Goal: Transaction & Acquisition: Purchase product/service

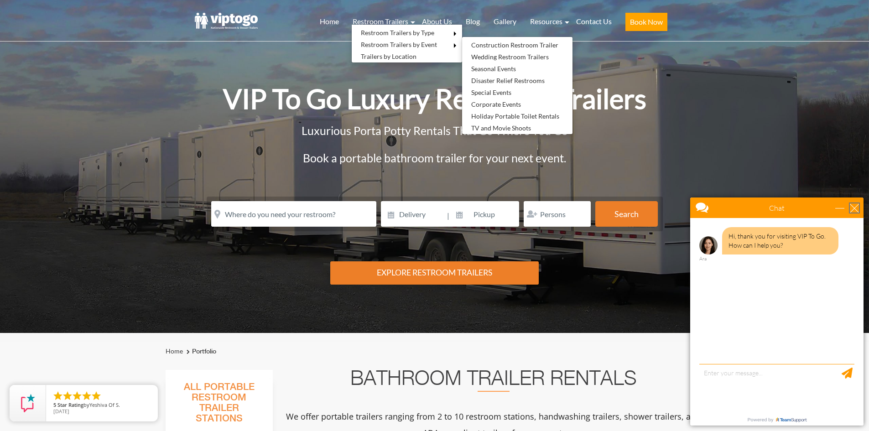
click at [856, 209] on div "close" at bounding box center [854, 207] width 9 height 9
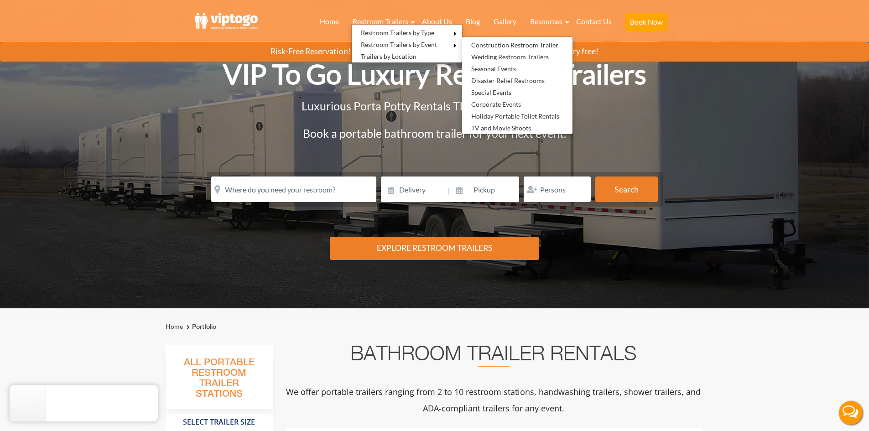
scroll to position [24, 0]
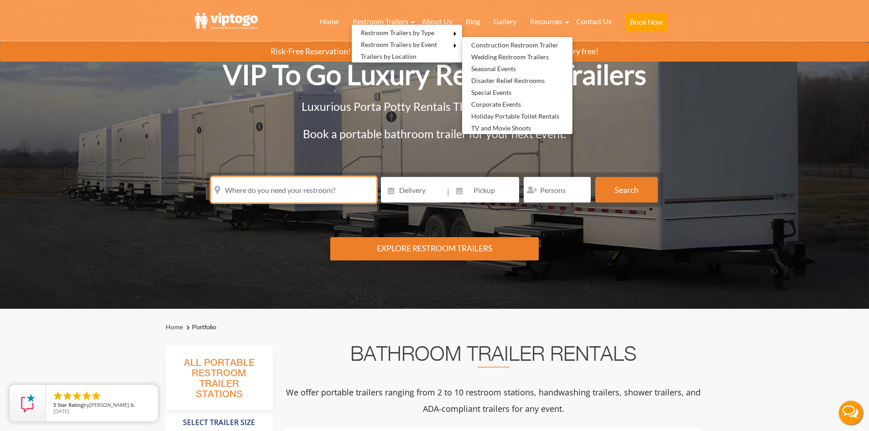
click at [336, 185] on input "text" at bounding box center [293, 190] width 165 height 26
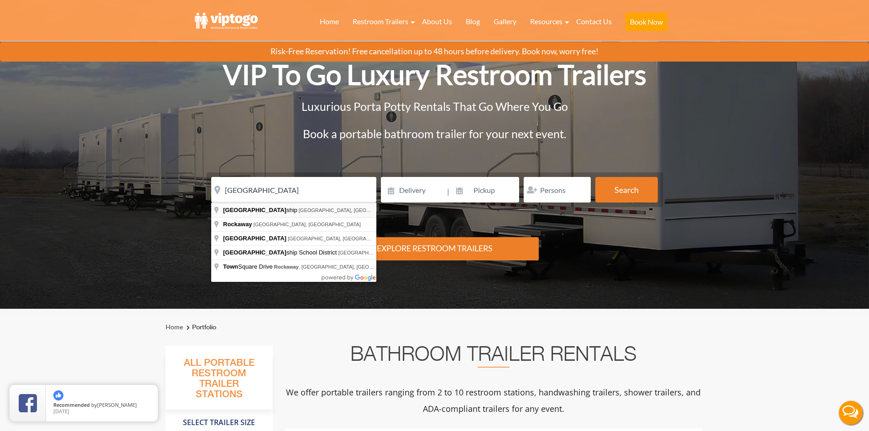
type input "[GEOGRAPHIC_DATA], [GEOGRAPHIC_DATA], [GEOGRAPHIC_DATA]"
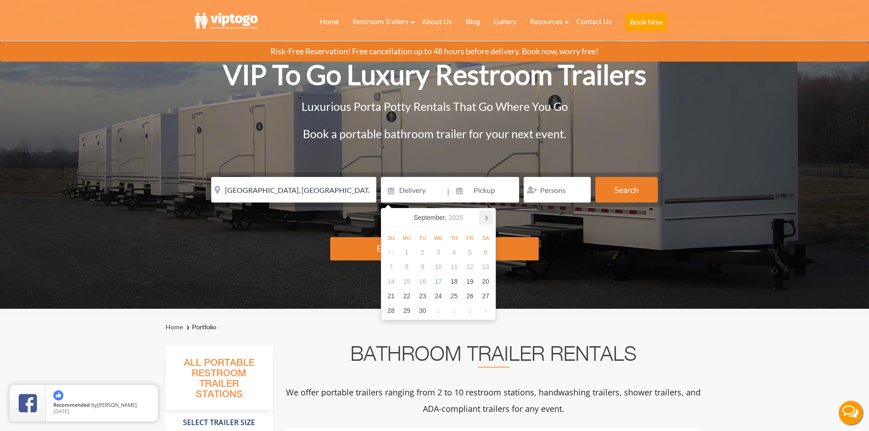
click at [485, 219] on icon at bounding box center [486, 217] width 15 height 15
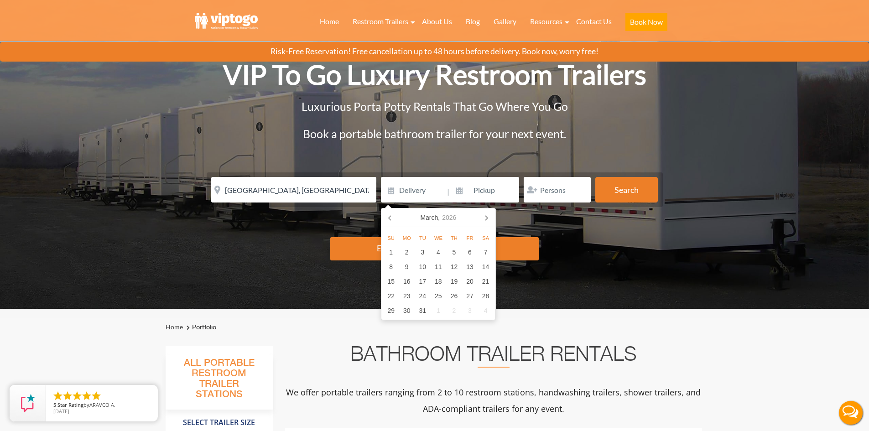
click at [485, 219] on icon at bounding box center [486, 217] width 15 height 15
click at [481, 297] on div "22" at bounding box center [486, 296] width 16 height 15
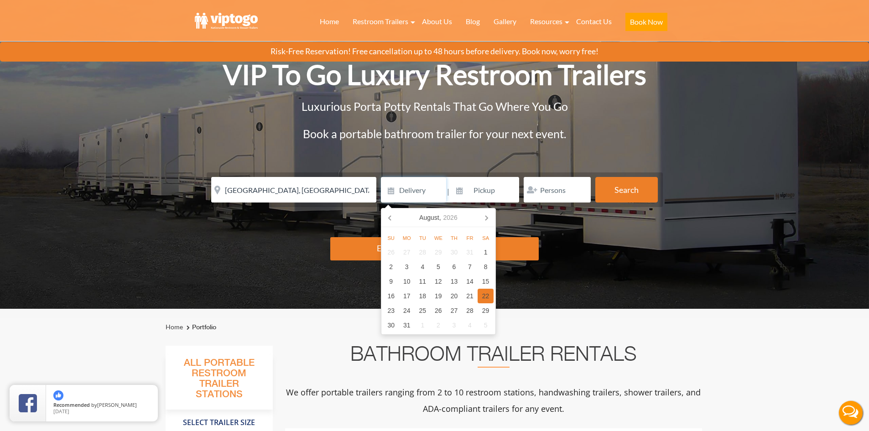
type input "08/22/2026"
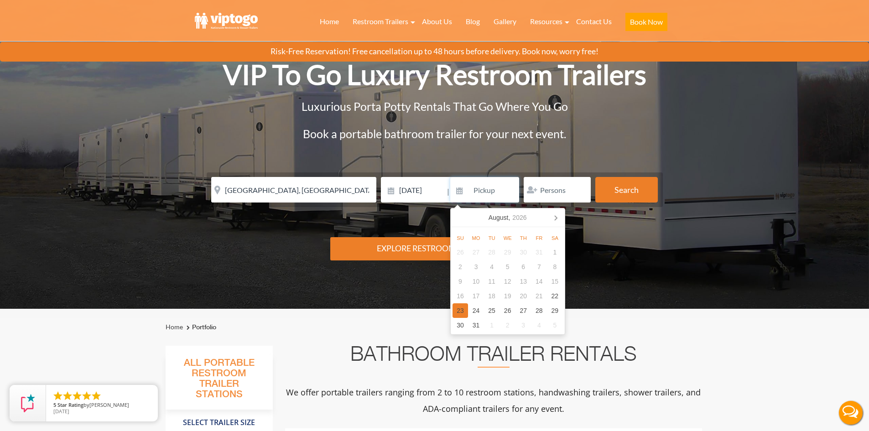
click at [464, 311] on div "23" at bounding box center [460, 310] width 16 height 15
type input "08/23/2026"
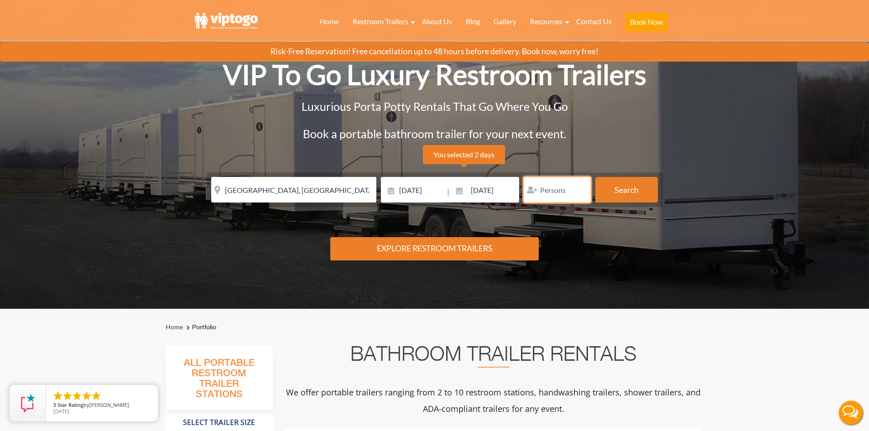
click at [568, 194] on input "number" at bounding box center [557, 190] width 67 height 26
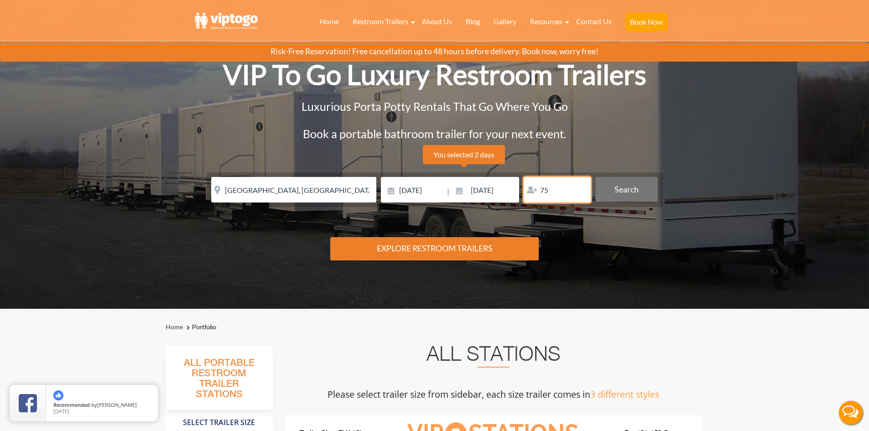
type input "75"
click at [644, 186] on button "Search" at bounding box center [626, 189] width 62 height 25
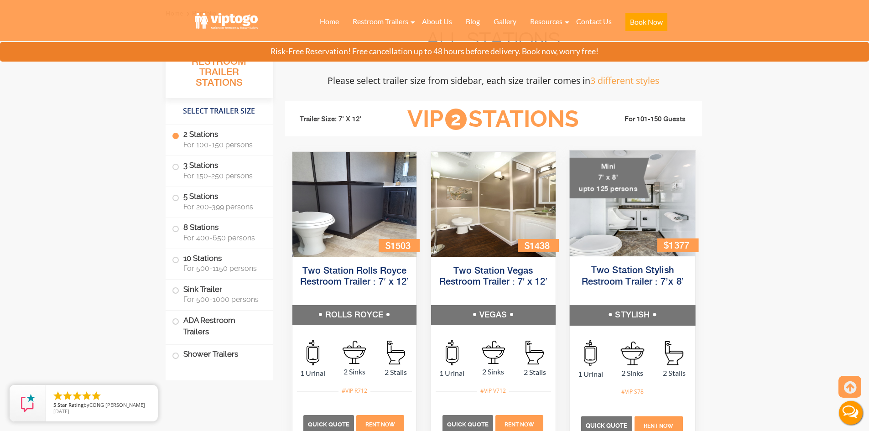
scroll to position [339, 0]
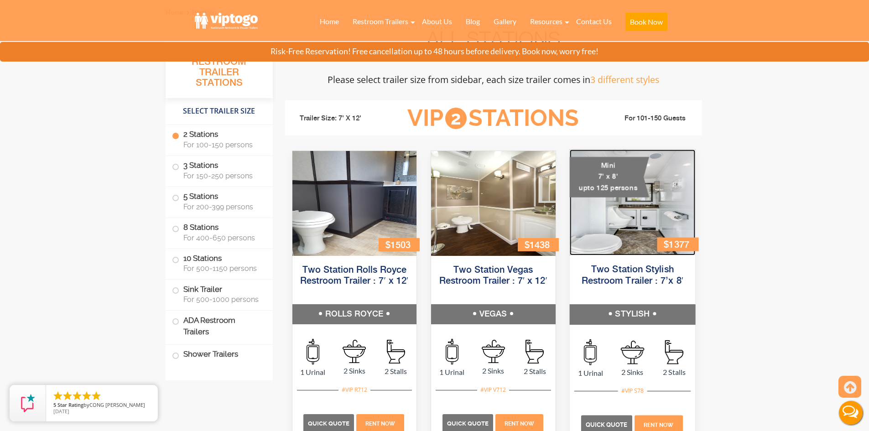
click at [646, 250] on img at bounding box center [631, 203] width 125 height 106
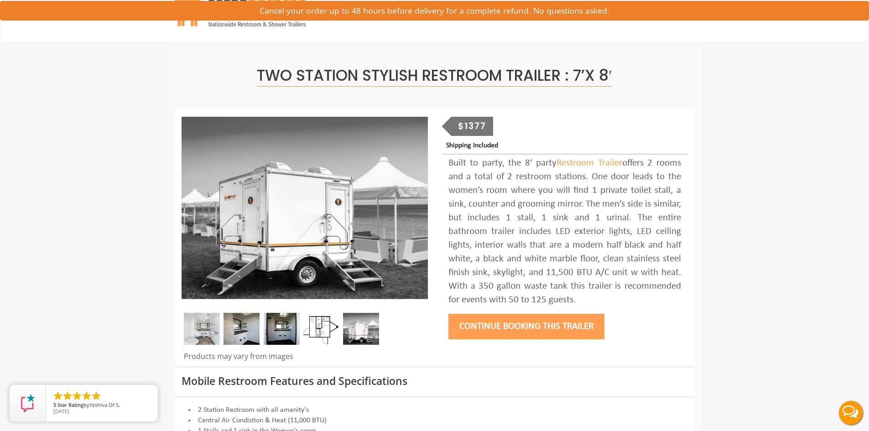
scroll to position [21, 0]
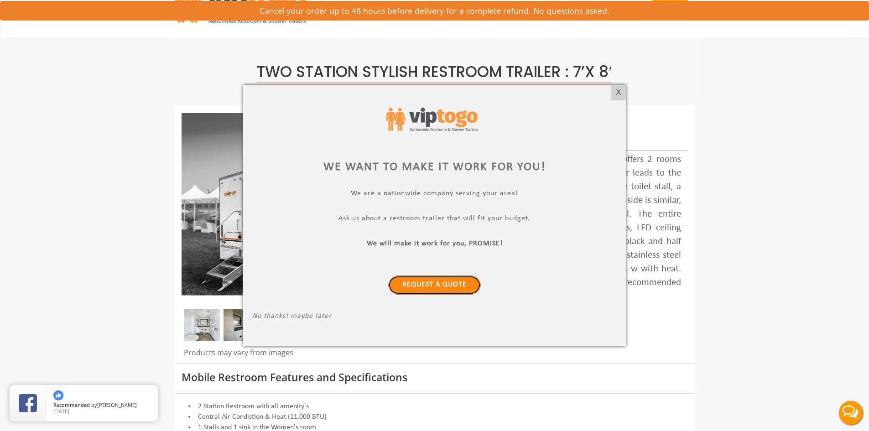
click at [426, 283] on link "Request a Quote" at bounding box center [434, 284] width 93 height 19
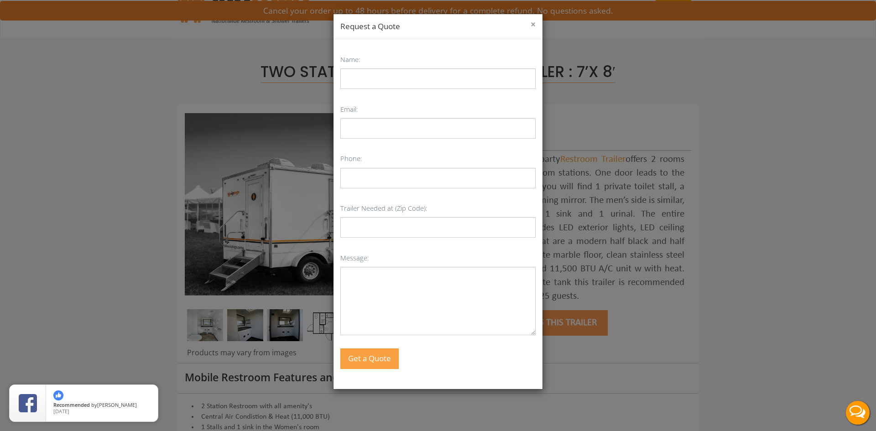
click at [531, 22] on button "×" at bounding box center [532, 24] width 5 height 9
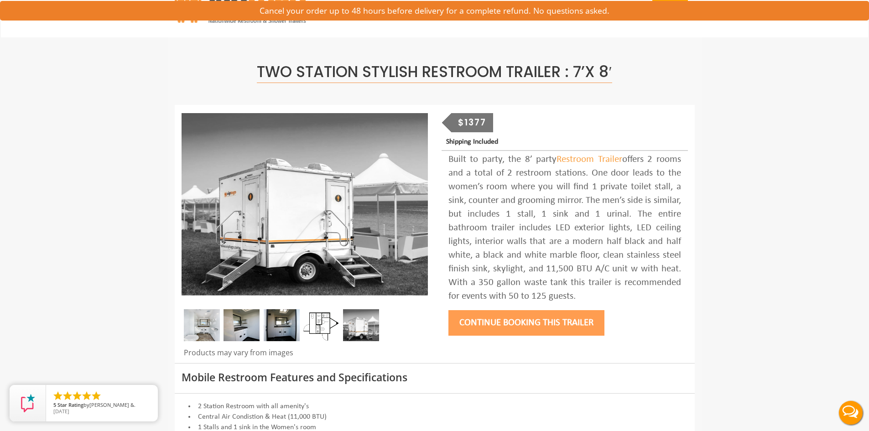
scroll to position [0, 0]
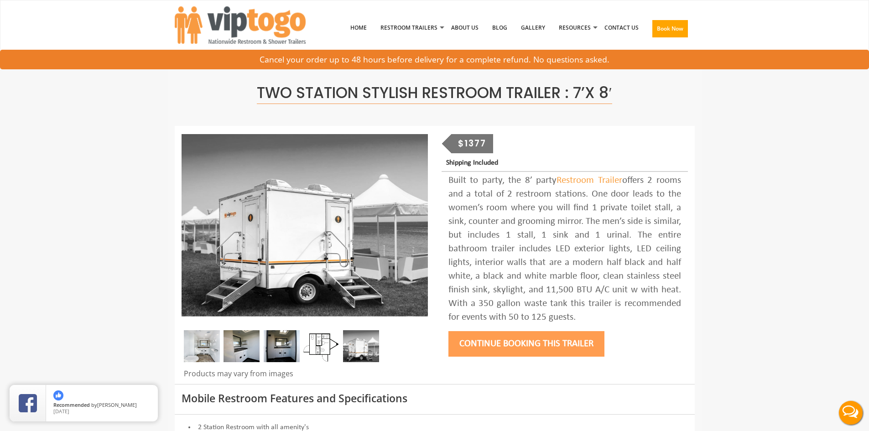
click at [849, 413] on button "Live Chat" at bounding box center [850, 413] width 36 height 36
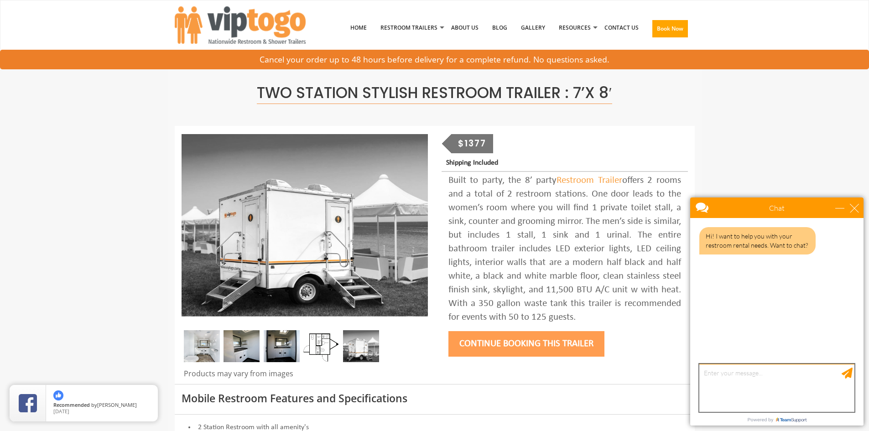
click at [735, 377] on textarea "type your message" at bounding box center [776, 388] width 155 height 48
type textarea "whats the cheapest one you have"
type textarea "w"
type textarea "hi"
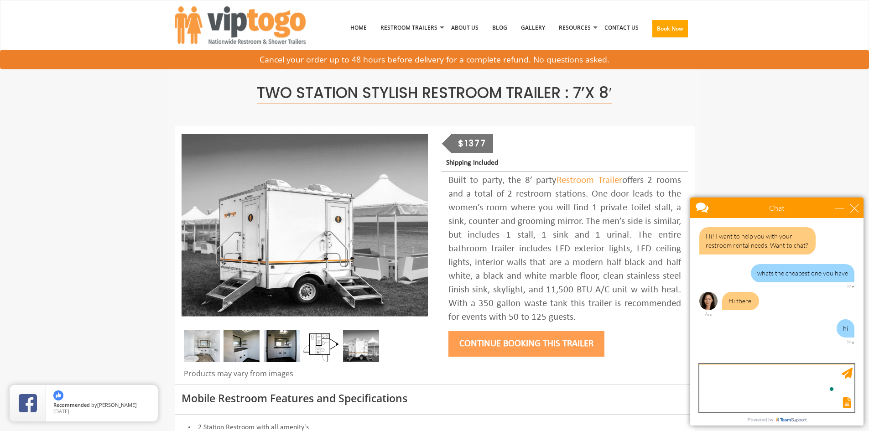
type textarea "t"
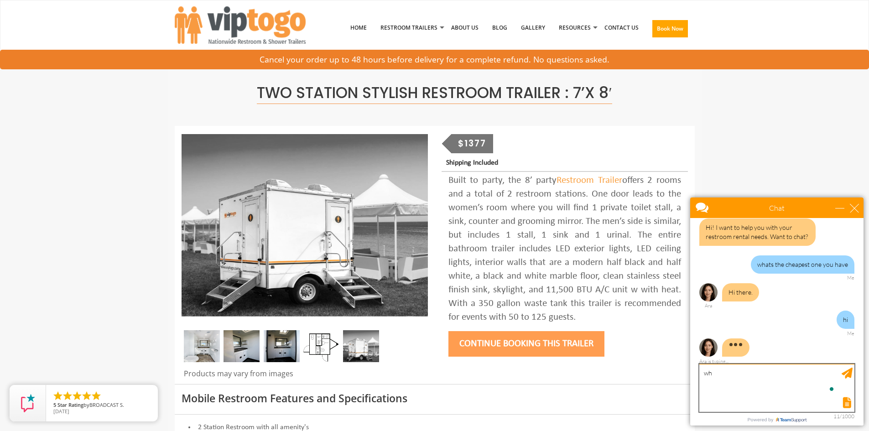
type textarea "w"
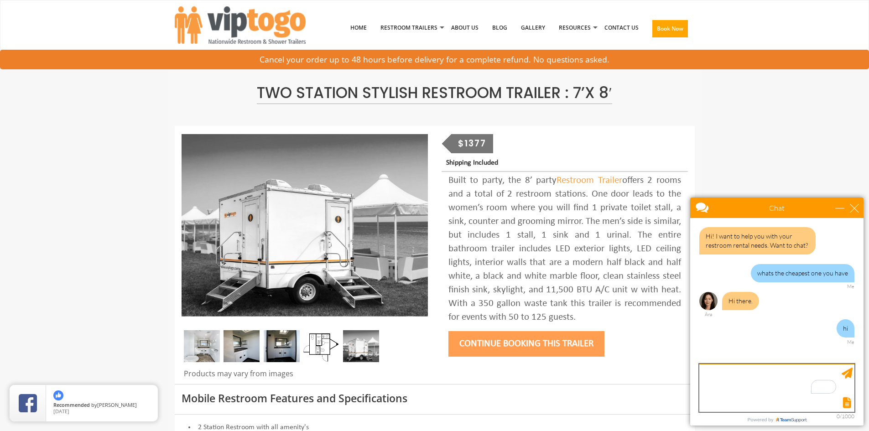
scroll to position [0, 0]
type textarea "just want to know what the cheapest one is"
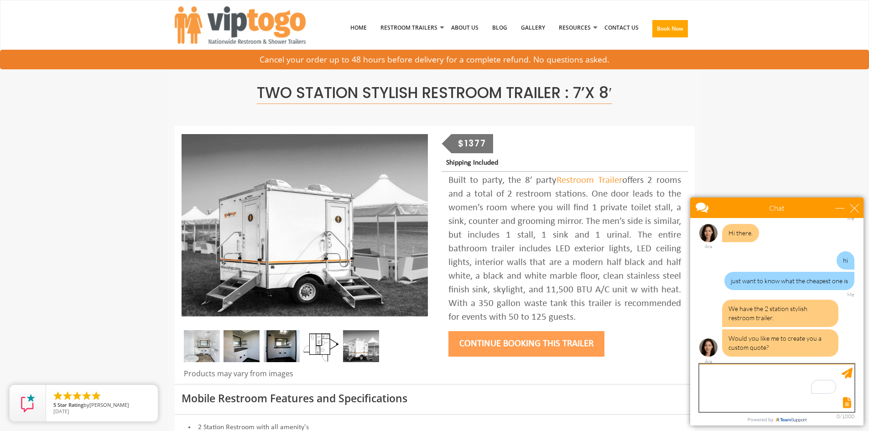
scroll to position [77, 0]
type textarea "i just want the cheapest one you have"
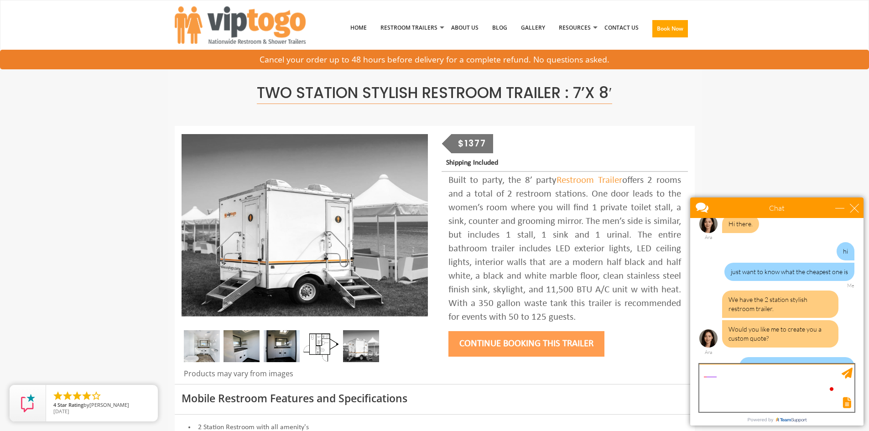
scroll to position [105, 0]
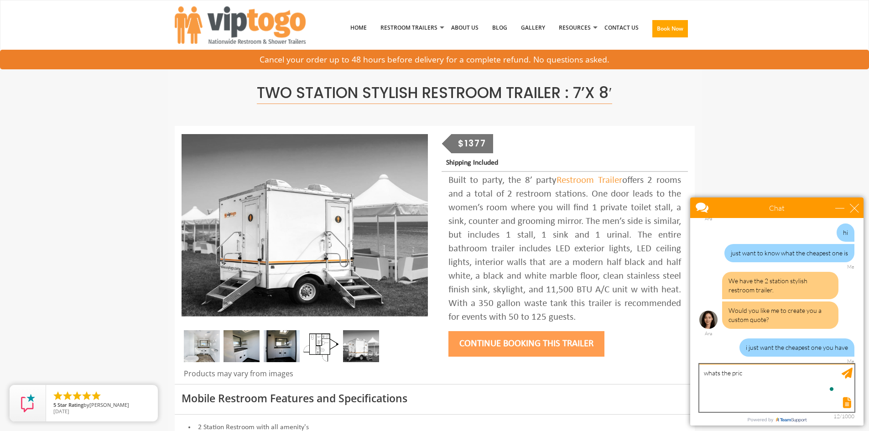
type textarea "whats the price"
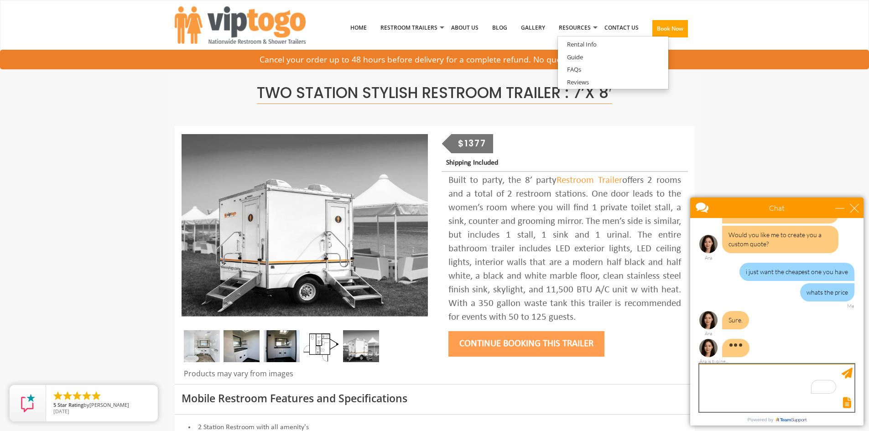
scroll to position [174, 0]
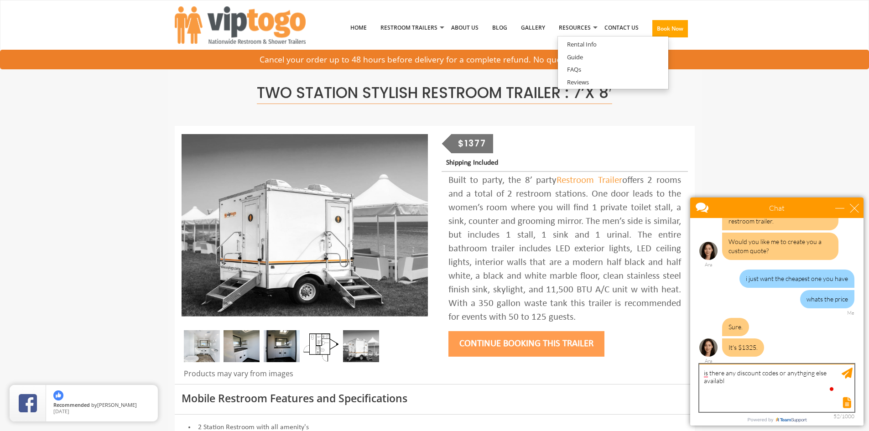
type textarea "is there any discount codes or anythging else available"
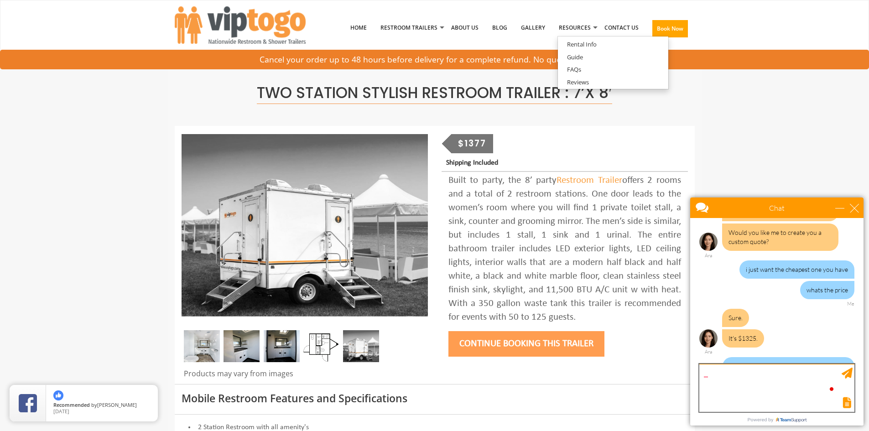
scroll to position [211, 0]
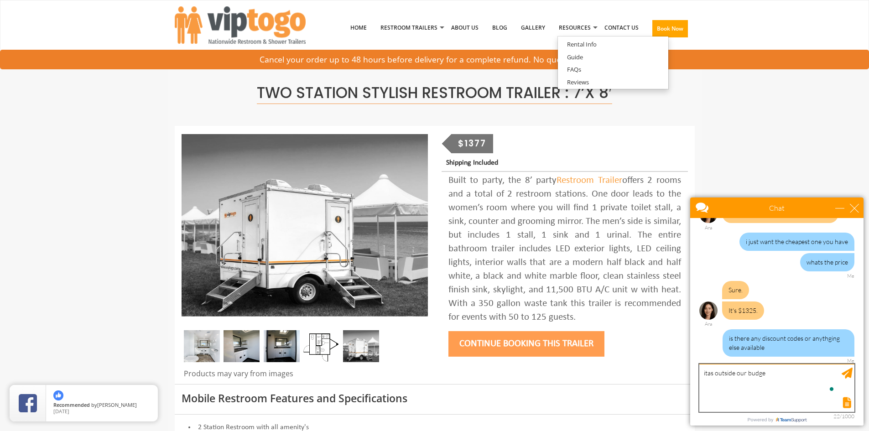
type textarea "itas outside our budget"
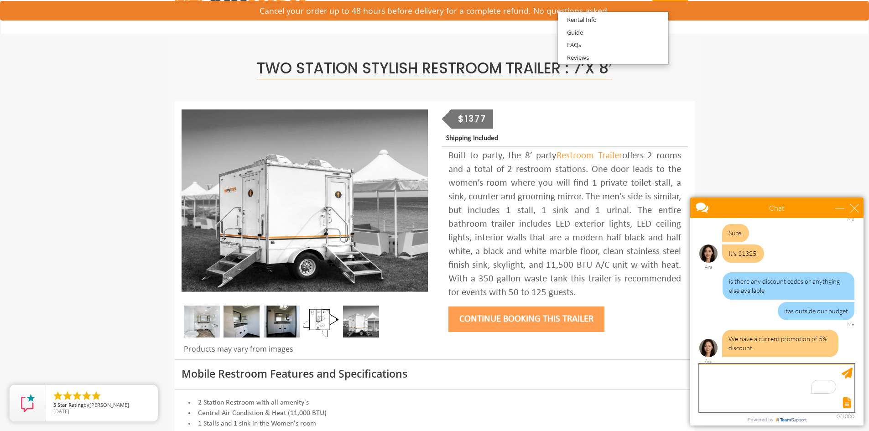
scroll to position [23, 0]
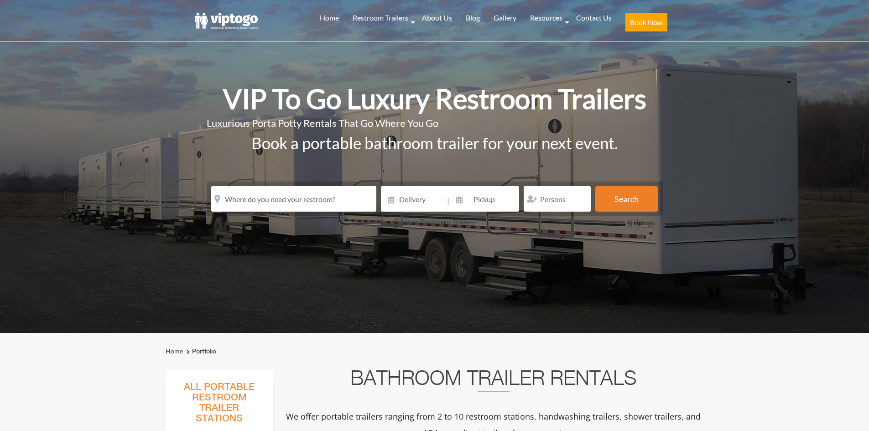
scroll to position [339, 0]
